Goal: Task Accomplishment & Management: Complete application form

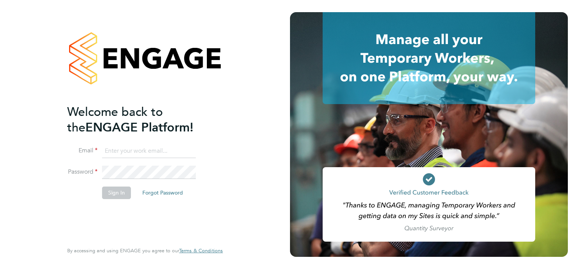
type input "dan.cardus@buildrec.com"
click at [112, 196] on button "Sign In" at bounding box center [116, 192] width 29 height 12
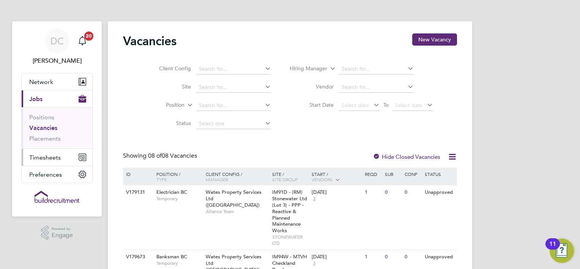
click at [57, 152] on button "Timesheets" at bounding box center [57, 157] width 71 height 17
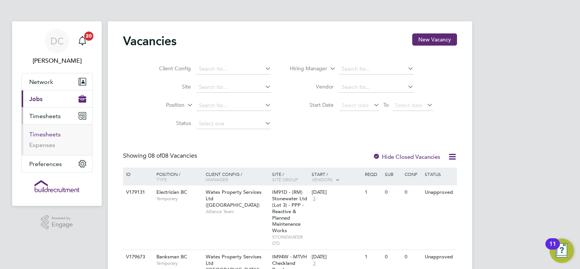
click at [53, 135] on link "Timesheets" at bounding box center [45, 134] width 32 height 7
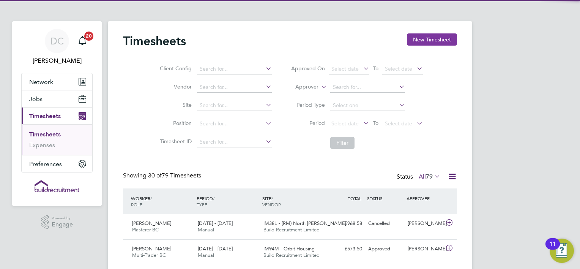
click at [427, 36] on button "New Timesheet" at bounding box center [432, 39] width 50 height 12
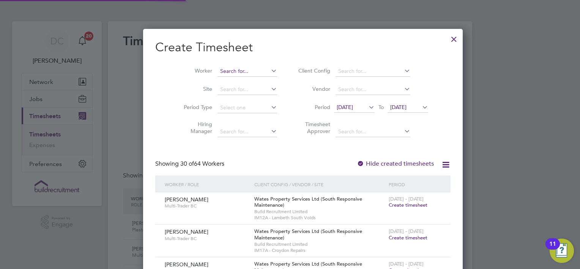
click at [235, 71] on input at bounding box center [248, 71] width 60 height 11
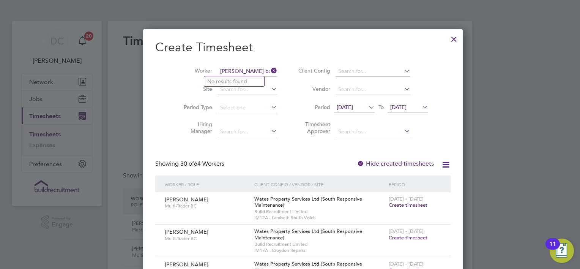
click at [238, 71] on input "[PERSON_NAME] batc" at bounding box center [248, 71] width 60 height 11
type input "[PERSON_NAME] batc"
click at [270, 71] on icon at bounding box center [270, 70] width 0 height 11
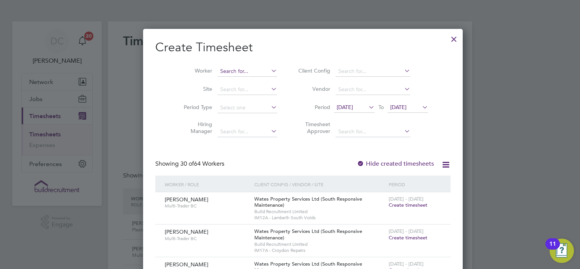
click at [227, 70] on input at bounding box center [248, 71] width 60 height 11
click at [222, 77] on li "Lebe rt Bathelor" at bounding box center [234, 81] width 60 height 10
type input "[PERSON_NAME] Bathelor"
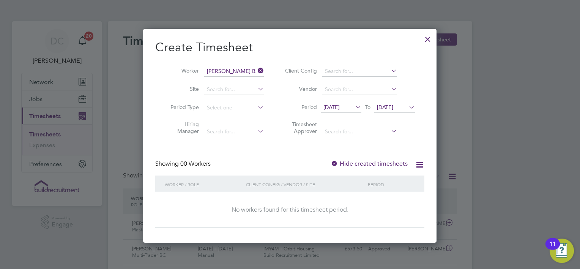
click at [354, 107] on icon at bounding box center [354, 107] width 0 height 11
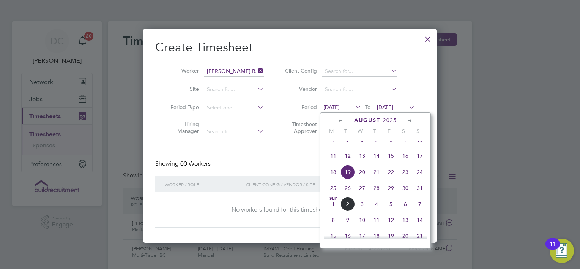
click at [333, 195] on span "25" at bounding box center [333, 188] width 14 height 14
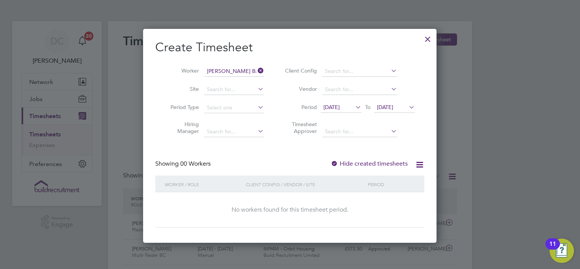
click at [393, 105] on span "[DATE]" at bounding box center [385, 107] width 16 height 7
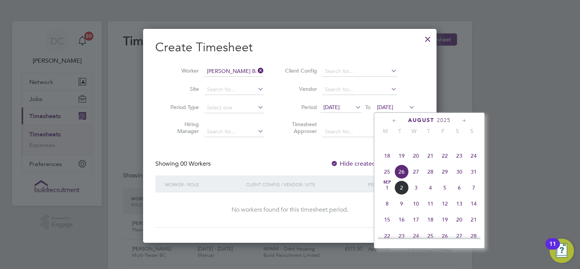
click at [445, 163] on span "22" at bounding box center [445, 155] width 14 height 14
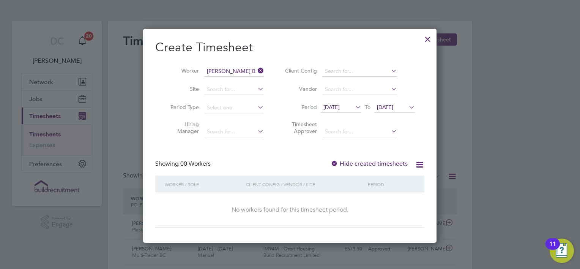
click at [393, 106] on span "[DATE]" at bounding box center [385, 107] width 16 height 7
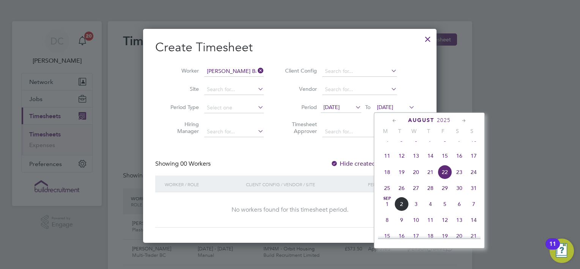
click at [445, 195] on span "29" at bounding box center [445, 188] width 14 height 14
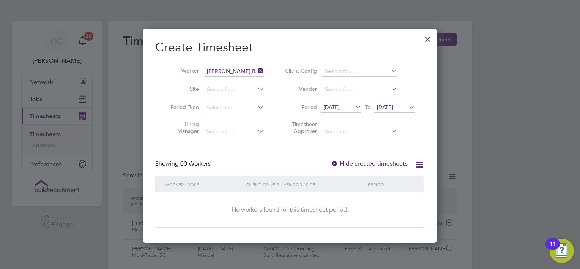
click at [333, 160] on div at bounding box center [335, 164] width 8 height 8
click at [421, 161] on icon at bounding box center [419, 164] width 9 height 9
click at [394, 178] on li "Download missing timesheets" at bounding box center [382, 182] width 82 height 11
click at [334, 161] on div at bounding box center [335, 164] width 8 height 8
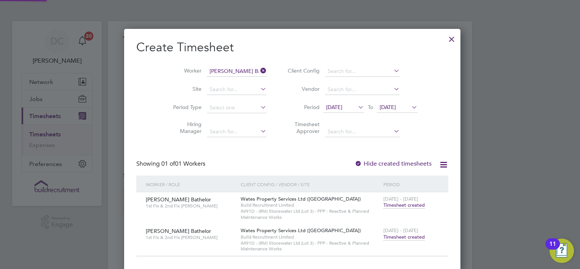
scroll to position [242, 331]
click at [390, 237] on span "Timesheet created" at bounding box center [403, 236] width 41 height 7
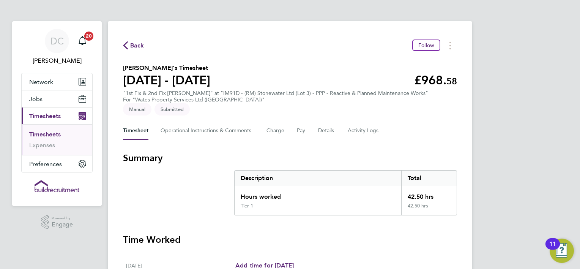
click at [420, 135] on div "Timesheet Operational Instructions & Comments Charge Pay Details Activity Logs" at bounding box center [290, 130] width 334 height 18
click at [454, 51] on button "Timesheets Menu" at bounding box center [450, 45] width 14 height 12
